Goal: Task Accomplishment & Management: Manage account settings

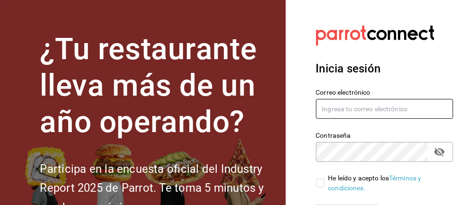
click at [354, 105] on input "text" at bounding box center [385, 109] width 138 height 20
click at [342, 108] on input "text" at bounding box center [385, 109] width 138 height 20
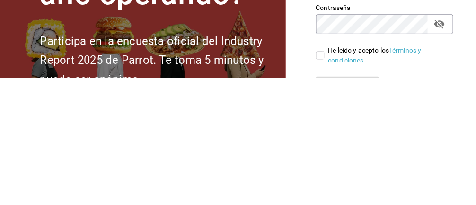
type input "[EMAIL_ADDRESS][DOMAIN_NAME]"
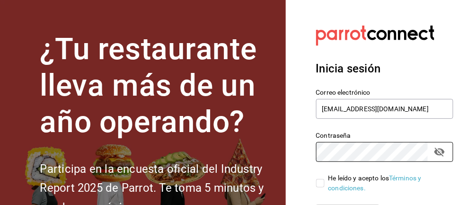
click at [320, 186] on input "He leído y acepto los Términos y condiciones." at bounding box center [320, 183] width 9 height 9
checkbox input "true"
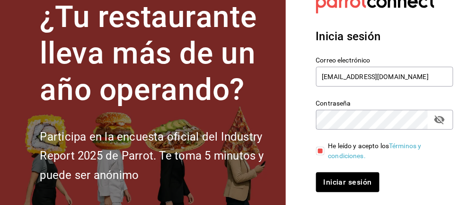
scroll to position [33, 0]
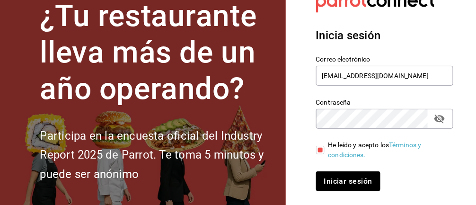
click at [361, 187] on button "Iniciar sesión" at bounding box center [348, 181] width 64 height 20
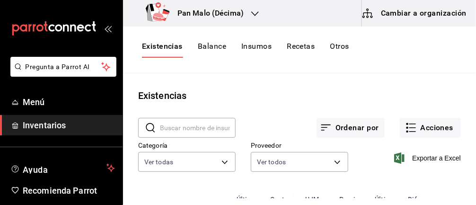
click at [426, 135] on button "Acciones" at bounding box center [430, 128] width 61 height 20
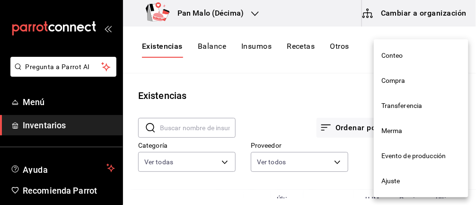
click at [311, 85] on div at bounding box center [238, 102] width 476 height 205
click at [316, 80] on div at bounding box center [238, 102] width 476 height 205
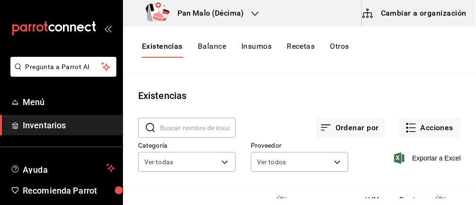
click at [337, 124] on body "Pregunta a Parrot AI Menú Inventarios Ayuda Recomienda Parrot Abril M Espinosa …" at bounding box center [238, 99] width 476 height 198
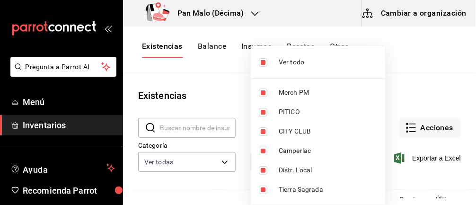
click at [263, 58] on input "checkbox" at bounding box center [263, 62] width 9 height 9
checkbox input "false"
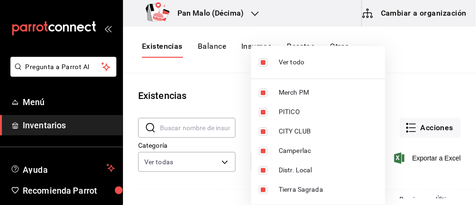
checkbox input "false"
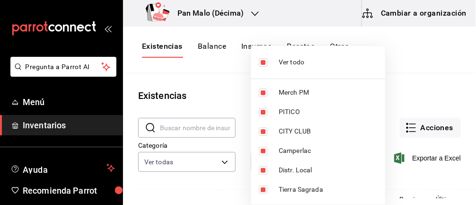
checkbox input "false"
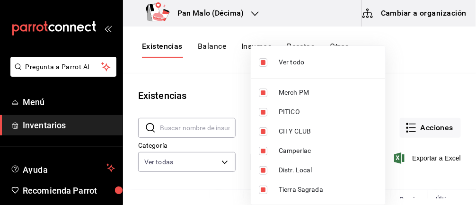
checkbox input "false"
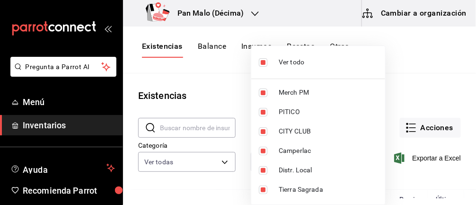
checkbox input "false"
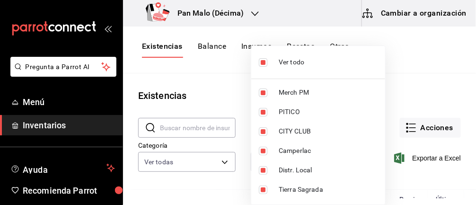
checkbox input "false"
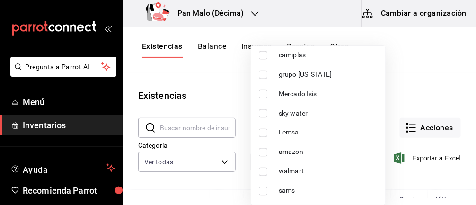
scroll to position [330, 0]
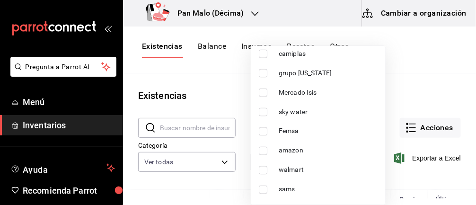
click at [404, 60] on div at bounding box center [238, 102] width 476 height 205
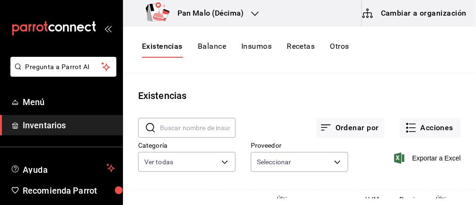
click at [220, 123] on body "Pregunta a Parrot AI Menú Inventarios Ayuda Recomienda Parrot Abril M Espinosa …" at bounding box center [238, 99] width 476 height 198
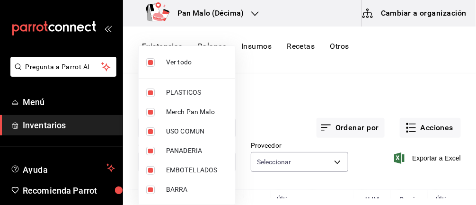
click at [152, 62] on input "checkbox" at bounding box center [150, 62] width 9 height 9
checkbox input "false"
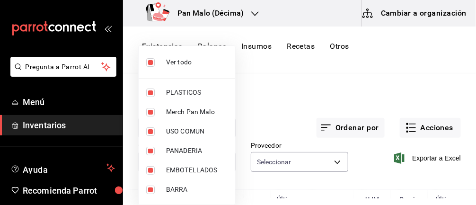
checkbox input "false"
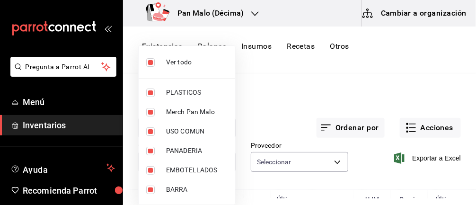
checkbox input "false"
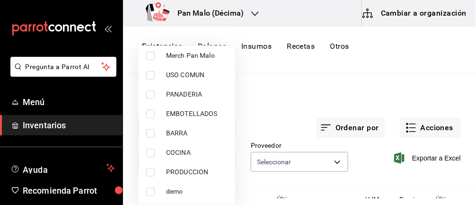
click at [149, 150] on input "checkbox" at bounding box center [150, 153] width 9 height 9
checkbox input "true"
type input "97c4540b-fae9-4f1d-bf52-72ae5b7112b3"
click at [297, 55] on div at bounding box center [238, 102] width 476 height 205
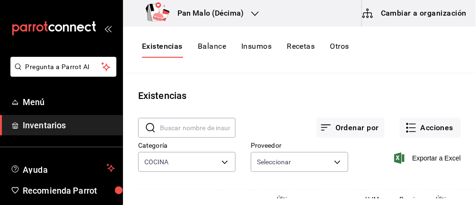
click at [297, 58] on div at bounding box center [238, 102] width 476 height 205
click at [322, 73] on main "Existencias ​ ​ Ordenar por Acciones Categoría COCINA 97c4540b-fae9-4f1d-bf52-7…" at bounding box center [299, 135] width 353 height 125
click at [167, 130] on input "text" at bounding box center [198, 127] width 76 height 19
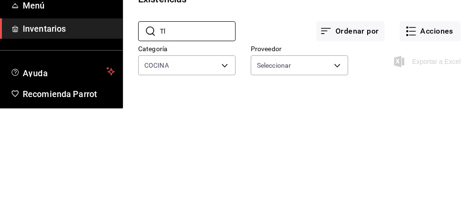
type input "T"
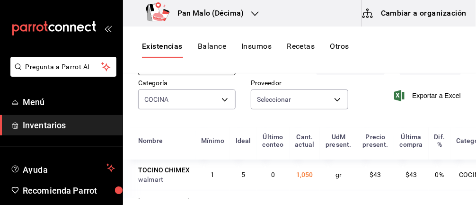
scroll to position [38, 0]
type input "Tocino"
